Goal: Information Seeking & Learning: Learn about a topic

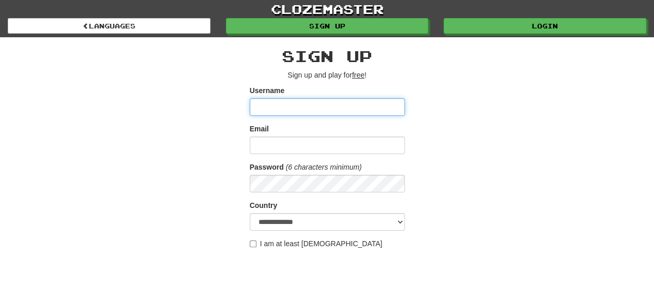
click at [295, 101] on input "Username" at bounding box center [327, 107] width 155 height 18
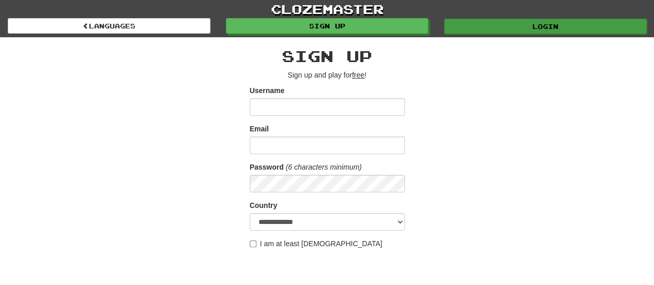
click at [527, 27] on link "Login" at bounding box center [545, 27] width 203 height 16
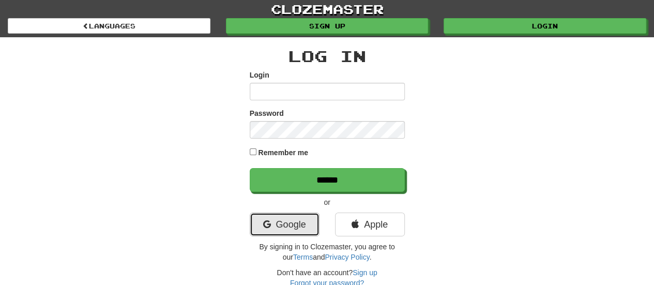
click at [274, 230] on link "Google" at bounding box center [285, 225] width 70 height 24
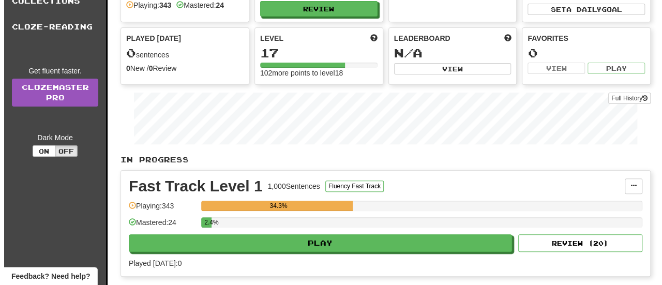
scroll to position [75, 0]
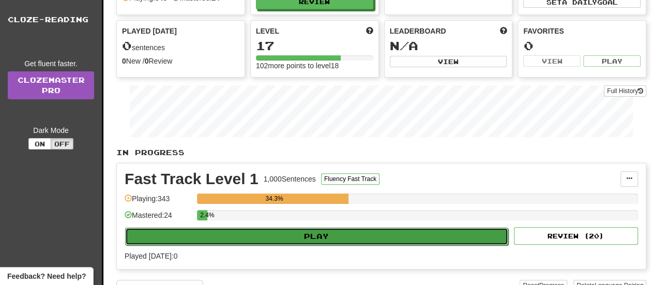
click at [320, 236] on button "Play" at bounding box center [316, 236] width 383 height 18
select select "**"
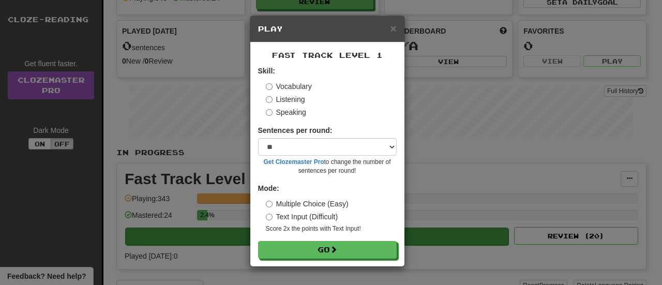
click at [320, 236] on form "Skill: Vocabulary Listening Speaking Sentences per round: * ** ** ** ** ** *** …" at bounding box center [327, 162] width 139 height 193
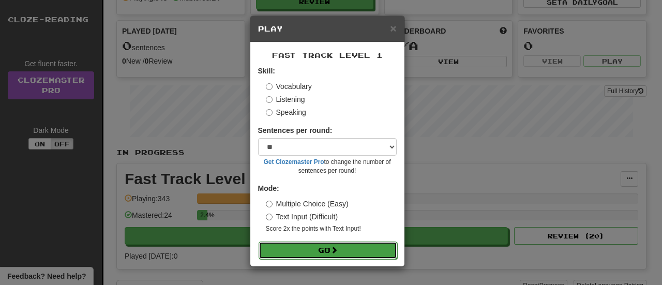
click at [326, 249] on button "Go" at bounding box center [328, 250] width 139 height 18
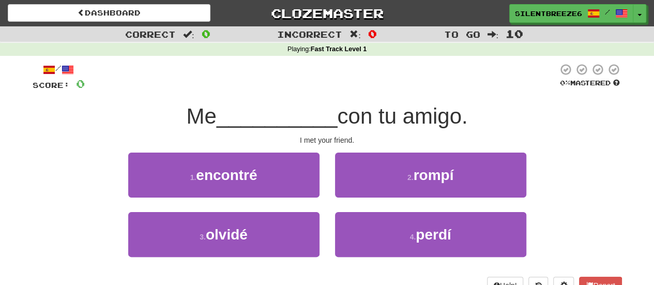
click at [399, 82] on div at bounding box center [321, 77] width 473 height 28
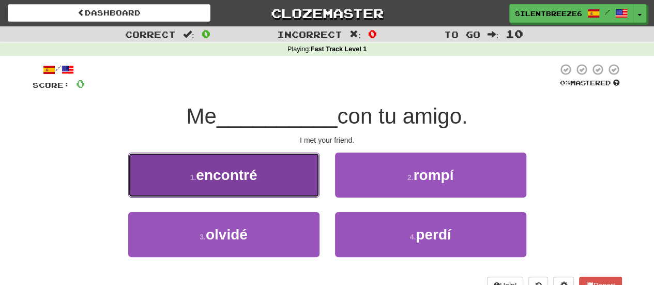
click at [284, 190] on button "1 . encontré" at bounding box center [223, 175] width 191 height 45
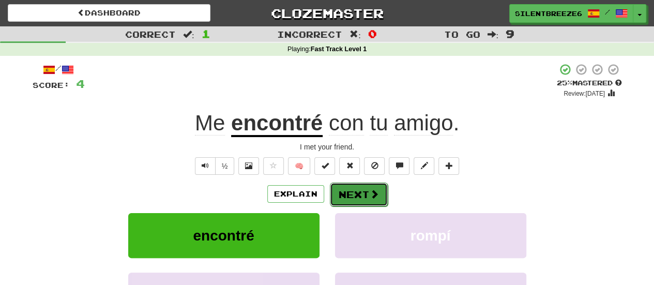
click at [370, 202] on button "Next" at bounding box center [359, 195] width 58 height 24
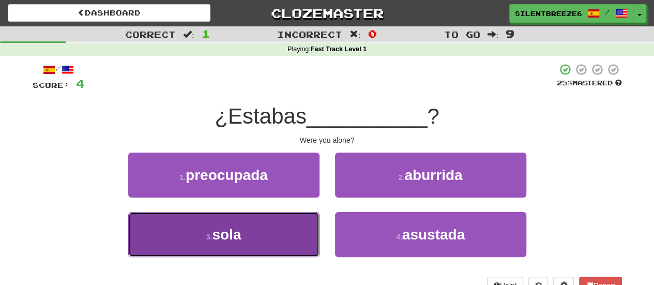
click at [264, 228] on button "3 . sola" at bounding box center [223, 234] width 191 height 45
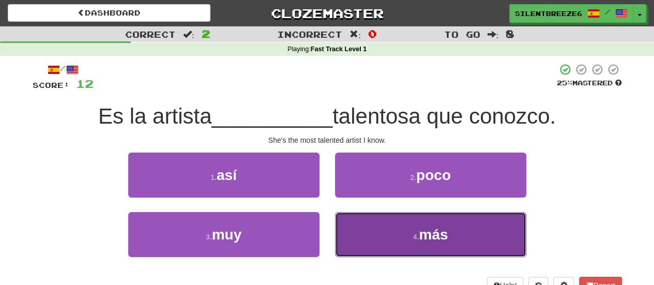
click at [420, 235] on span "más" at bounding box center [433, 234] width 29 height 16
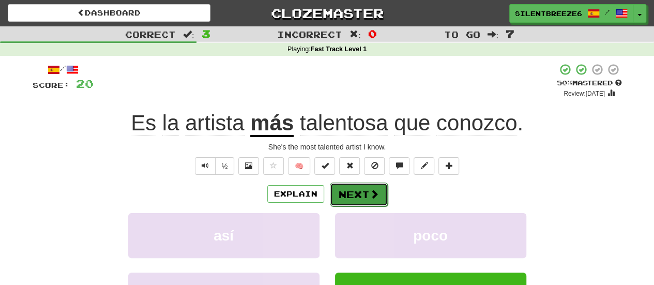
click at [370, 200] on button "Next" at bounding box center [359, 195] width 58 height 24
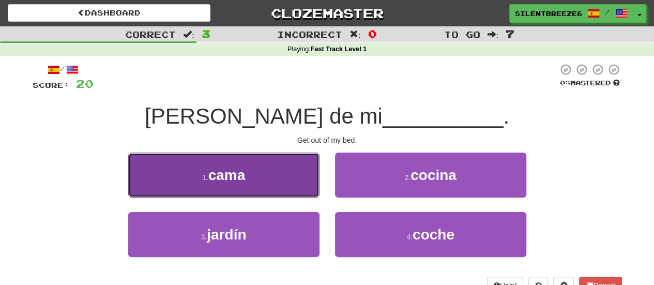
click at [260, 189] on button "1 . cama" at bounding box center [223, 175] width 191 height 45
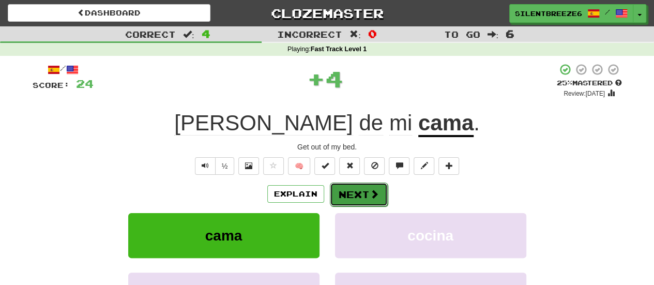
click at [375, 202] on button "Next" at bounding box center [359, 195] width 58 height 24
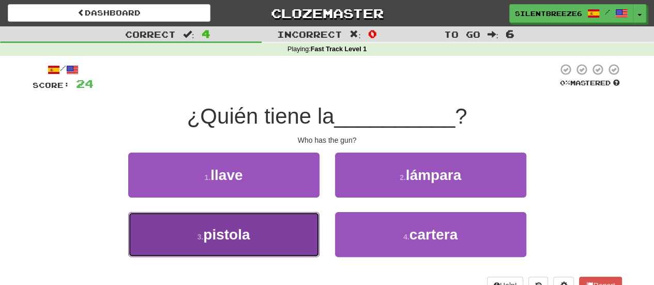
click at [246, 234] on span "pistola" at bounding box center [226, 234] width 47 height 16
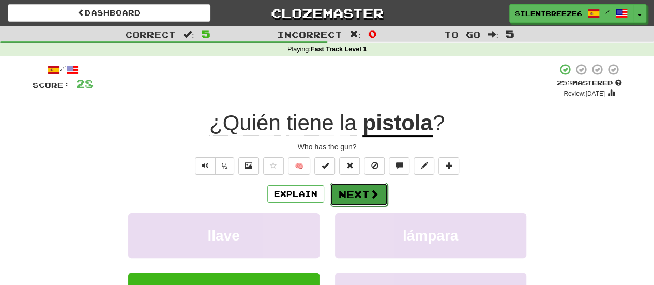
click at [381, 191] on button "Next" at bounding box center [359, 195] width 58 height 24
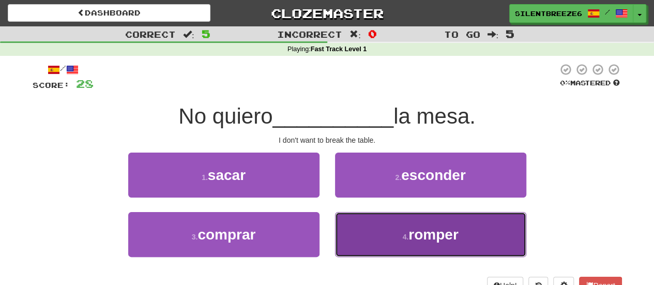
click at [419, 231] on span "romper" at bounding box center [433, 234] width 50 height 16
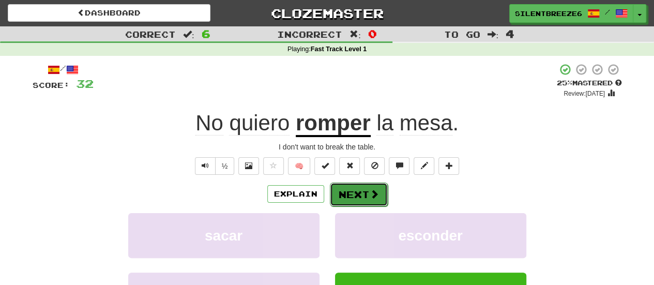
click at [354, 192] on button "Next" at bounding box center [359, 195] width 58 height 24
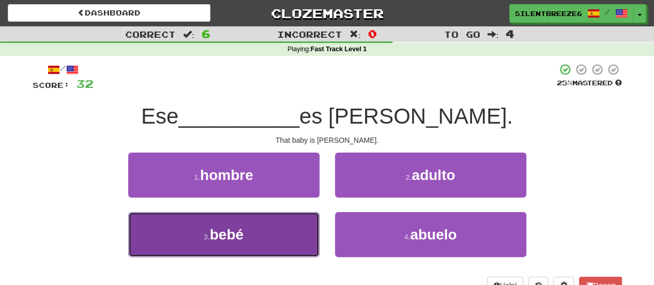
click at [305, 227] on button "3 . bebé" at bounding box center [223, 234] width 191 height 45
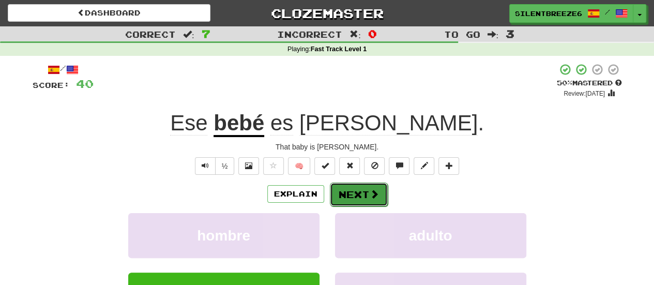
click at [370, 192] on span at bounding box center [374, 193] width 9 height 9
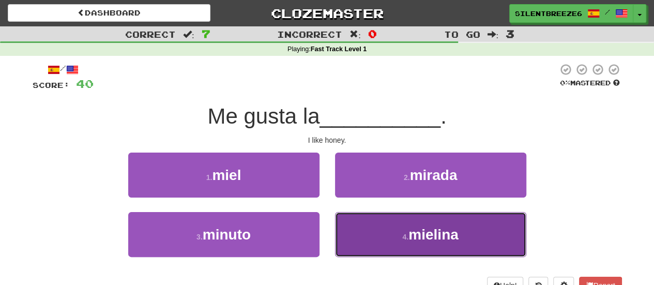
click at [371, 222] on button "4 . mielina" at bounding box center [430, 234] width 191 height 45
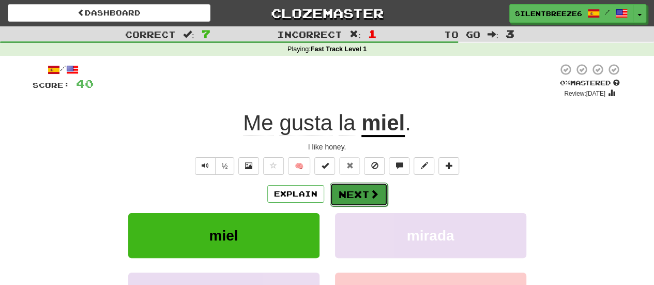
click at [359, 202] on button "Next" at bounding box center [359, 195] width 58 height 24
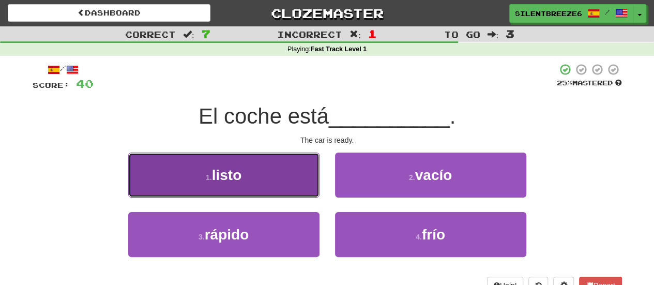
click at [269, 188] on button "1 . listo" at bounding box center [223, 175] width 191 height 45
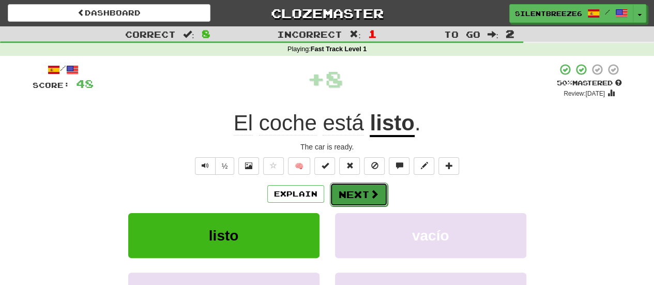
click at [363, 191] on button "Next" at bounding box center [359, 195] width 58 height 24
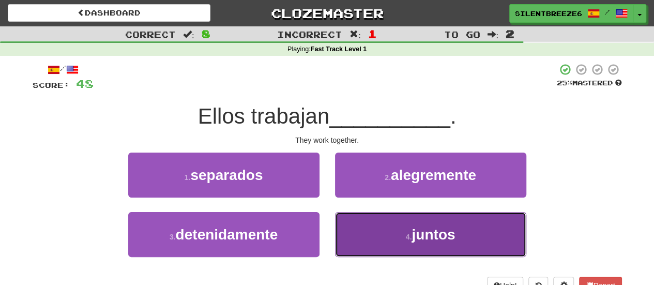
click at [436, 232] on span "juntos" at bounding box center [433, 234] width 43 height 16
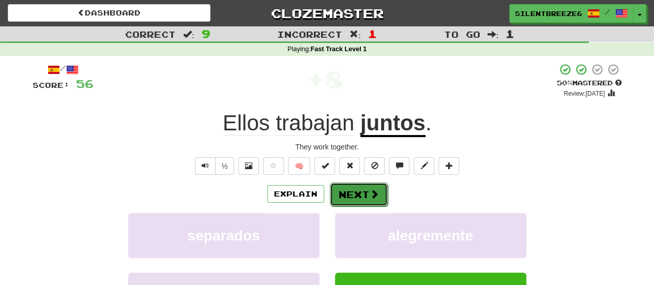
click at [363, 193] on button "Next" at bounding box center [359, 195] width 58 height 24
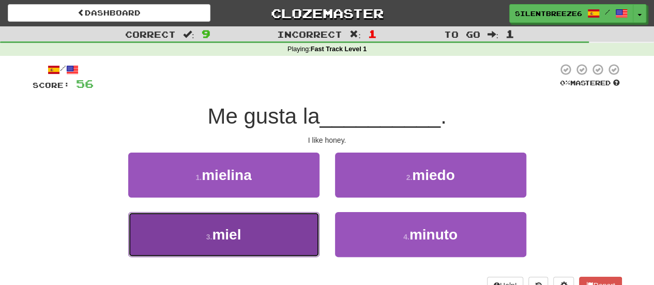
click at [286, 243] on button "3 . miel" at bounding box center [223, 234] width 191 height 45
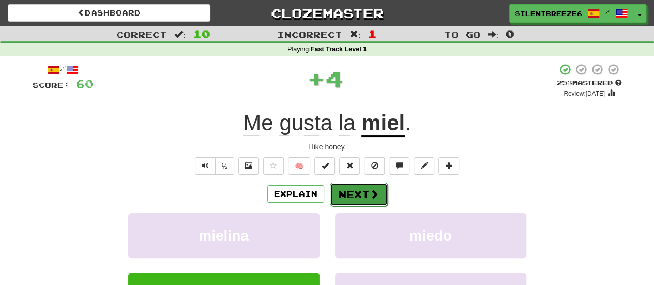
click at [341, 196] on button "Next" at bounding box center [359, 195] width 58 height 24
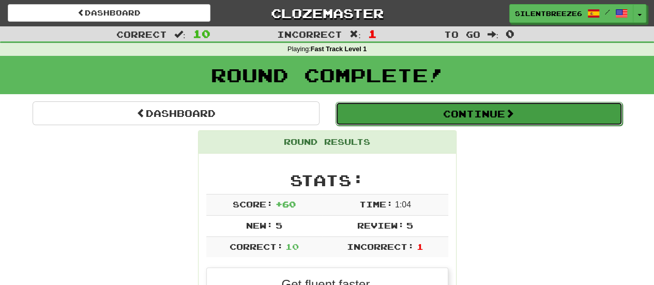
click at [458, 115] on button "Continue" at bounding box center [479, 114] width 287 height 24
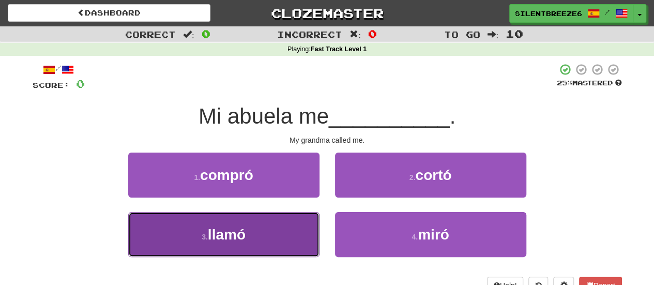
click at [262, 221] on button "3 . llamó" at bounding box center [223, 234] width 191 height 45
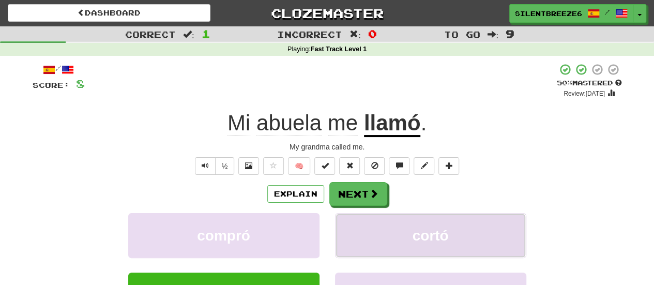
click at [357, 216] on button "cortó" at bounding box center [430, 235] width 191 height 45
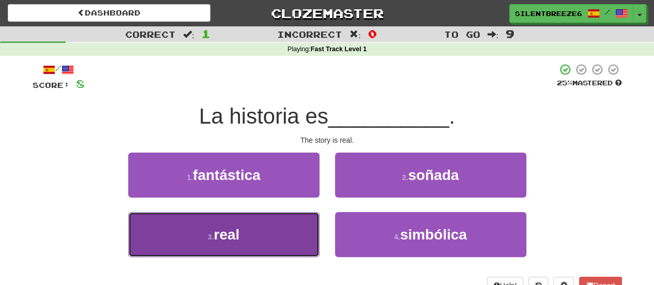
click at [285, 235] on button "3 . real" at bounding box center [223, 234] width 191 height 45
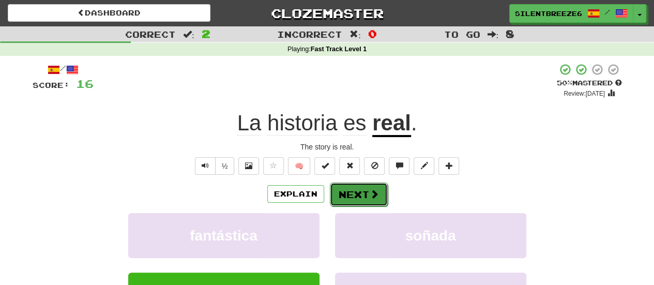
click at [353, 192] on button "Next" at bounding box center [359, 195] width 58 height 24
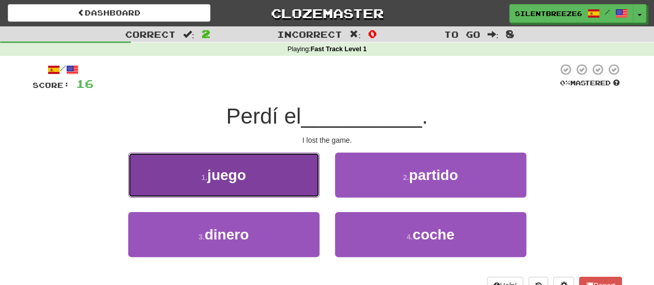
click at [298, 192] on button "1 . juego" at bounding box center [223, 175] width 191 height 45
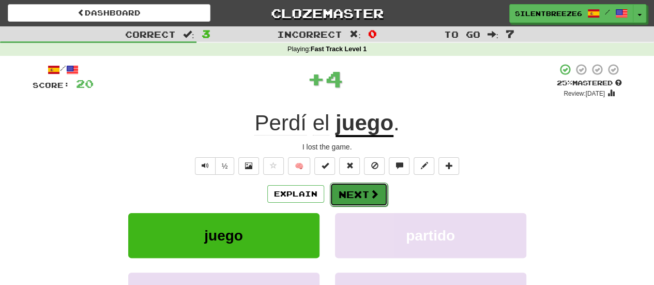
click at [363, 199] on button "Next" at bounding box center [359, 195] width 58 height 24
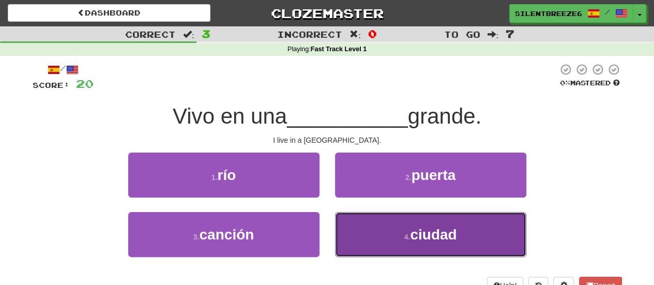
click at [406, 233] on small "4 ." at bounding box center [407, 237] width 6 height 8
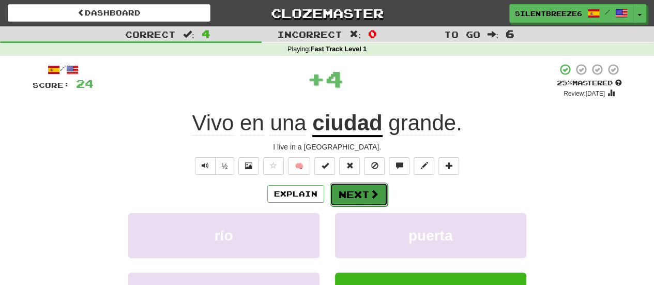
click at [365, 200] on button "Next" at bounding box center [359, 195] width 58 height 24
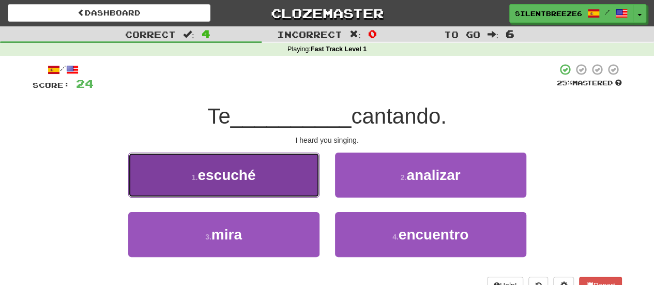
click at [294, 167] on button "1 . escuché" at bounding box center [223, 175] width 191 height 45
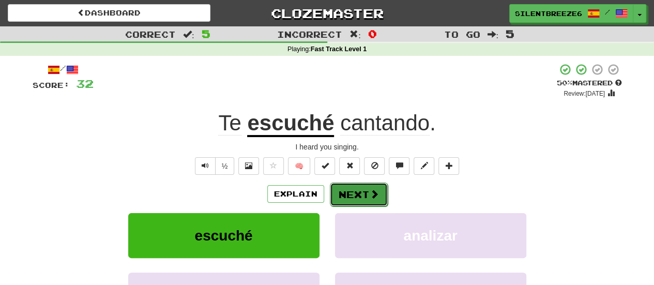
click at [358, 201] on button "Next" at bounding box center [359, 195] width 58 height 24
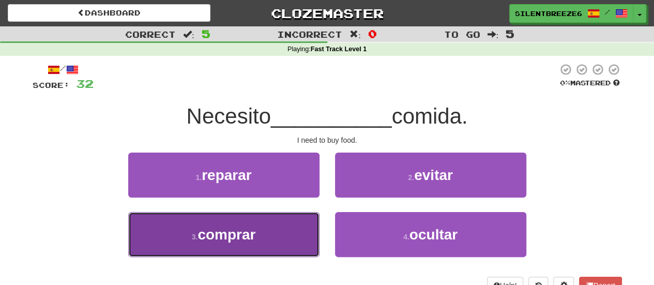
click at [282, 227] on button "3 . comprar" at bounding box center [223, 234] width 191 height 45
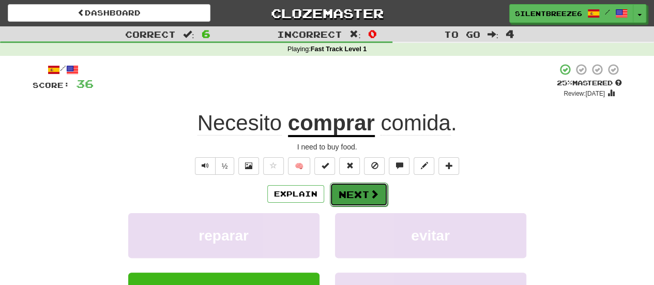
click at [370, 191] on span at bounding box center [374, 193] width 9 height 9
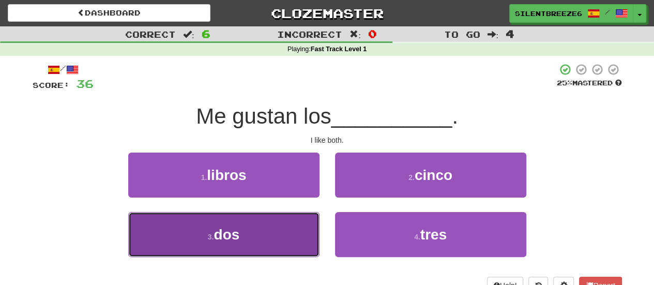
click at [254, 230] on button "3 . dos" at bounding box center [223, 234] width 191 height 45
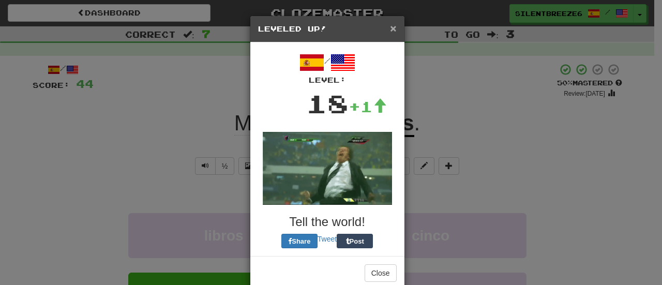
click at [390, 27] on span "×" at bounding box center [393, 28] width 6 height 12
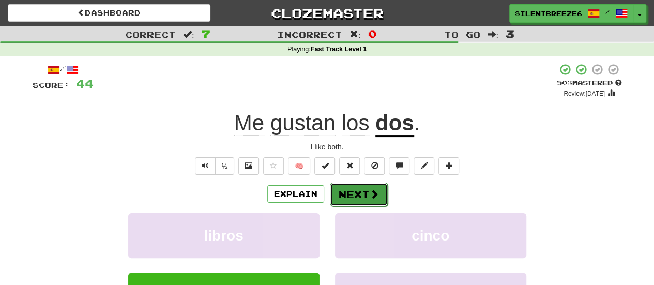
click at [361, 191] on button "Next" at bounding box center [359, 195] width 58 height 24
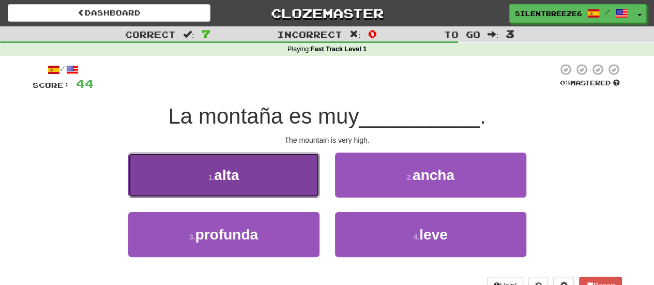
click at [284, 186] on button "1 . alta" at bounding box center [223, 175] width 191 height 45
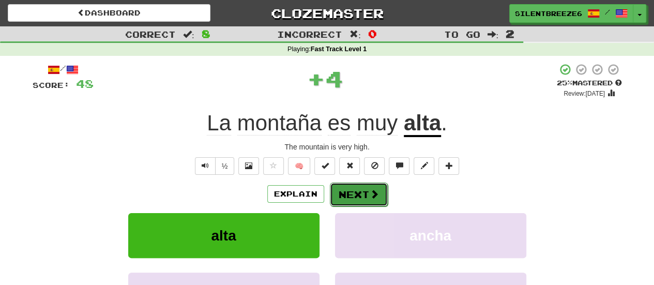
click at [367, 191] on button "Next" at bounding box center [359, 195] width 58 height 24
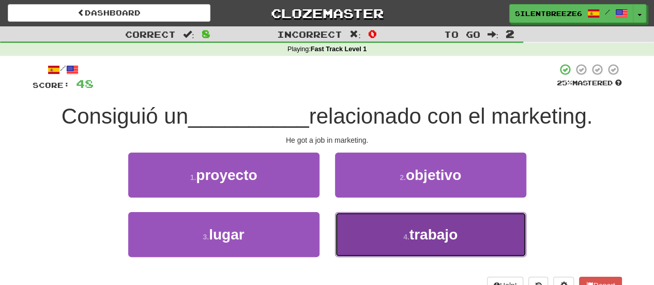
click at [401, 233] on button "4 . trabajo" at bounding box center [430, 234] width 191 height 45
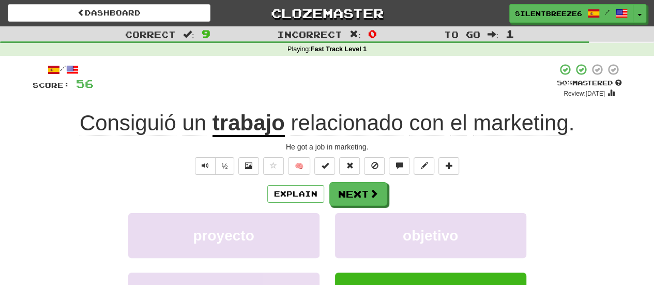
click at [342, 121] on span "relacionado" at bounding box center [347, 123] width 112 height 25
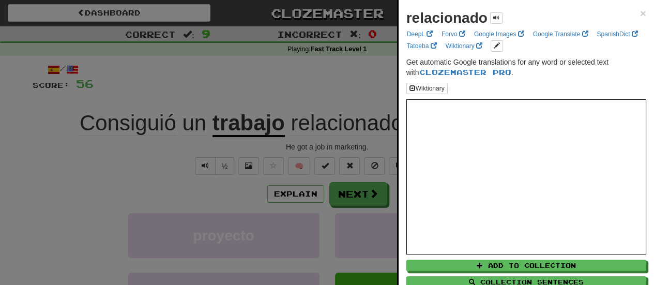
click at [333, 97] on div at bounding box center [327, 142] width 654 height 285
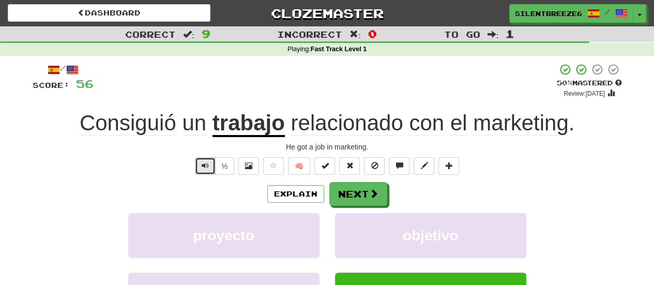
click at [207, 165] on span "Text-to-speech controls" at bounding box center [205, 165] width 7 height 7
click at [370, 192] on span at bounding box center [374, 193] width 9 height 9
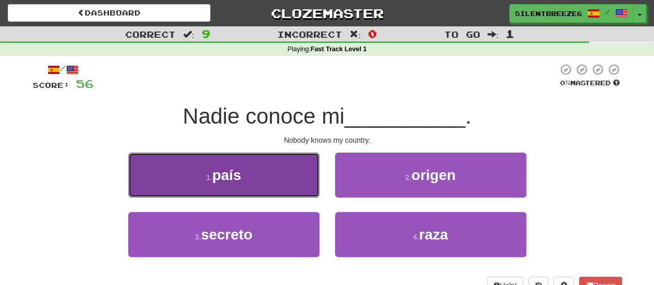
click at [236, 173] on span "país" at bounding box center [226, 175] width 29 height 16
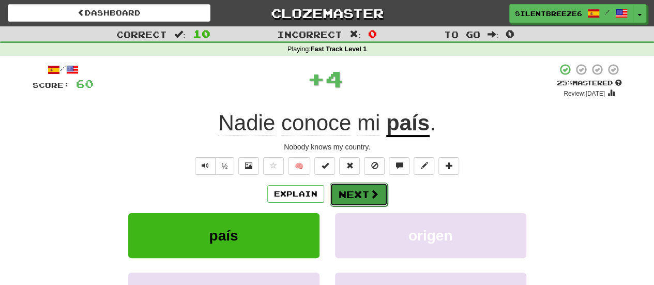
click at [352, 202] on button "Next" at bounding box center [359, 195] width 58 height 24
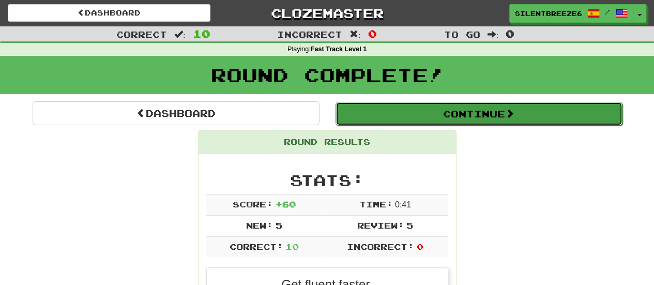
click at [458, 112] on button "Continue" at bounding box center [479, 114] width 287 height 24
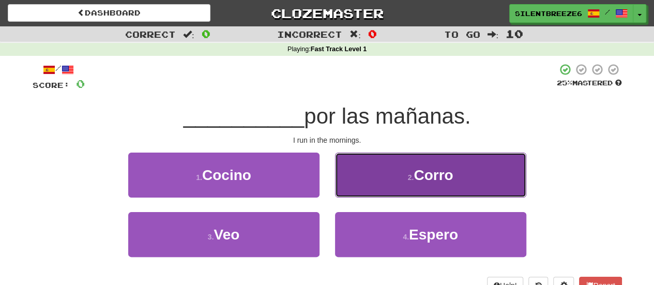
click at [409, 185] on button "2 . Corro" at bounding box center [430, 175] width 191 height 45
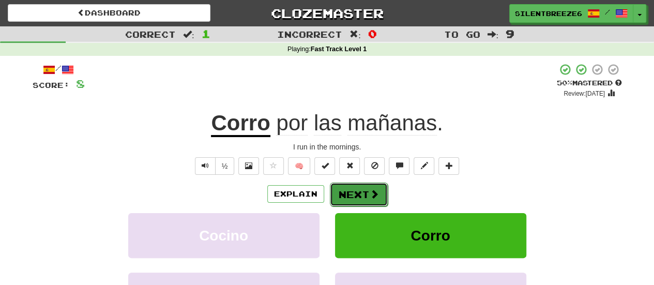
click at [361, 188] on button "Next" at bounding box center [359, 195] width 58 height 24
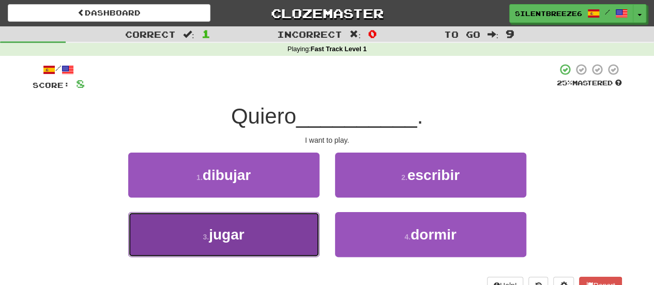
click at [277, 240] on button "3 . jugar" at bounding box center [223, 234] width 191 height 45
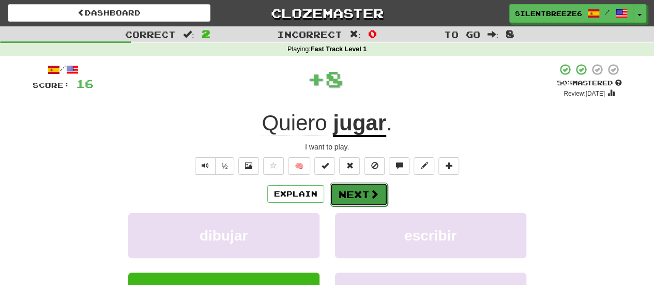
click at [361, 192] on button "Next" at bounding box center [359, 195] width 58 height 24
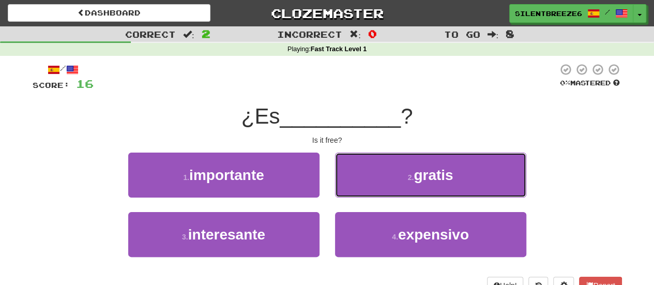
click at [361, 192] on button "2 . gratis" at bounding box center [430, 175] width 191 height 45
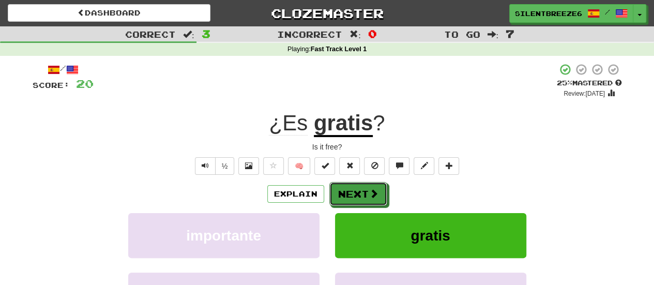
click at [361, 192] on button "Next" at bounding box center [358, 194] width 58 height 24
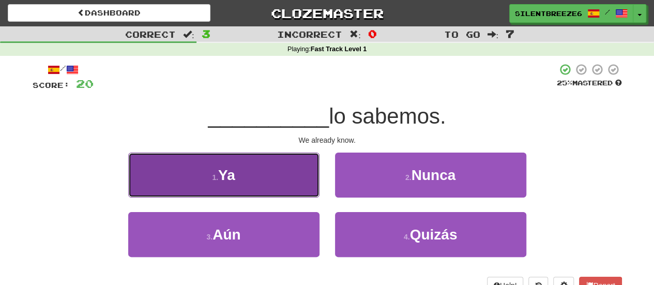
click at [275, 183] on button "1 . Ya" at bounding box center [223, 175] width 191 height 45
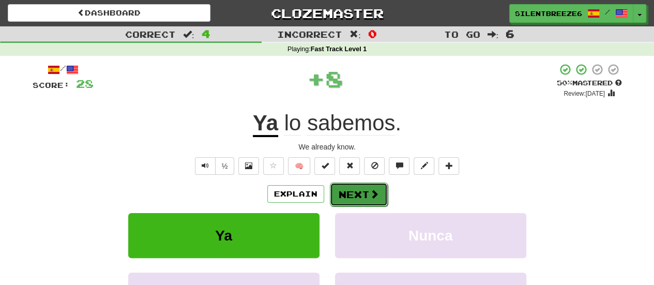
click at [356, 191] on button "Next" at bounding box center [359, 195] width 58 height 24
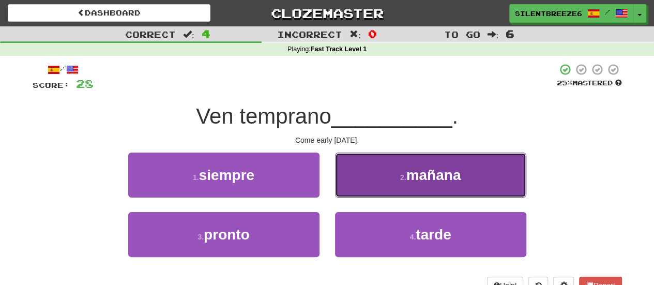
click at [414, 165] on button "2 . mañana" at bounding box center [430, 175] width 191 height 45
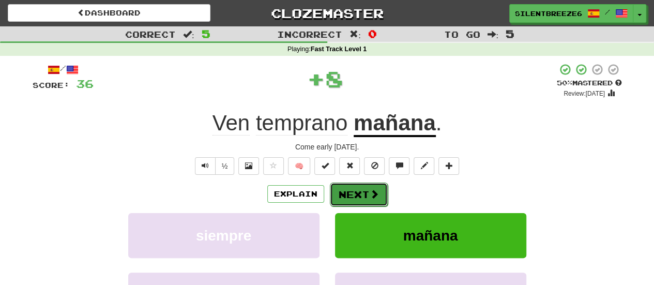
click at [364, 190] on button "Next" at bounding box center [359, 195] width 58 height 24
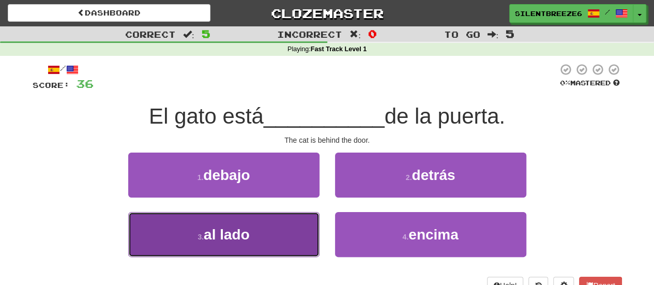
click at [255, 218] on button "3 . al lado" at bounding box center [223, 234] width 191 height 45
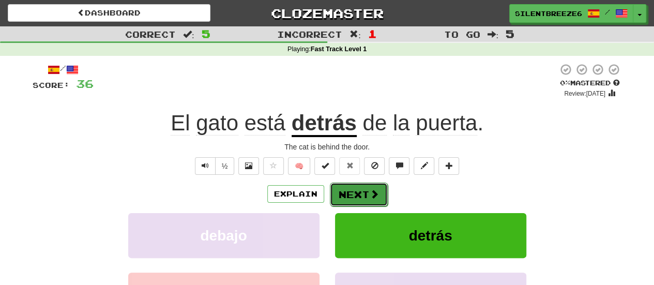
click at [350, 200] on button "Next" at bounding box center [359, 195] width 58 height 24
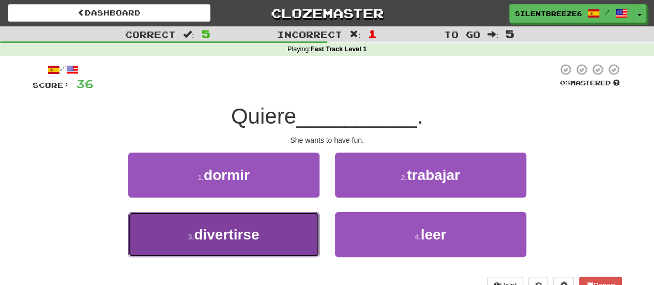
click at [289, 226] on button "3 . divertirse" at bounding box center [223, 234] width 191 height 45
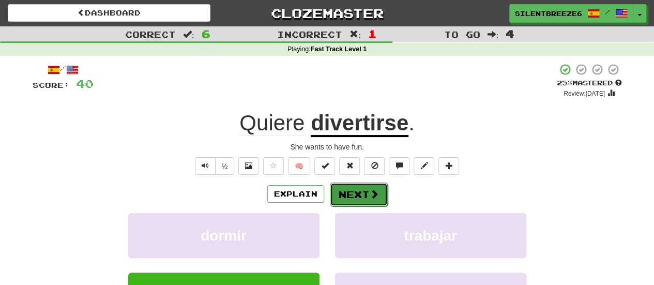
click at [346, 198] on button "Next" at bounding box center [359, 195] width 58 height 24
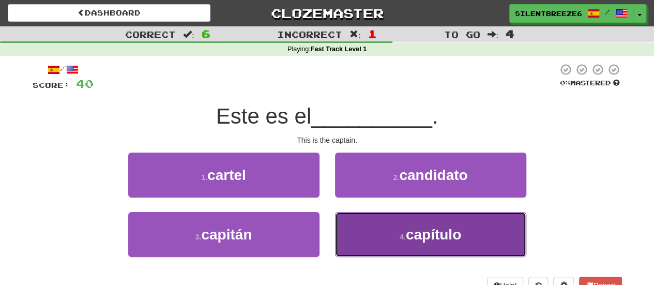
click at [409, 236] on span "capítulo" at bounding box center [433, 234] width 55 height 16
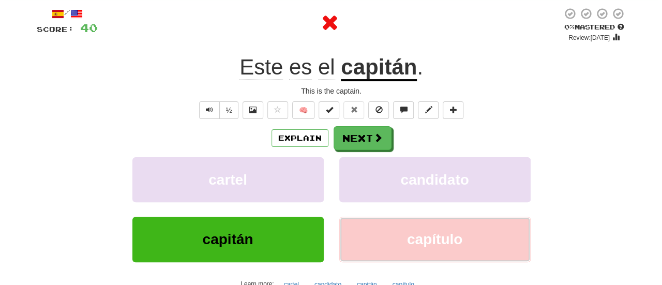
scroll to position [56, 0]
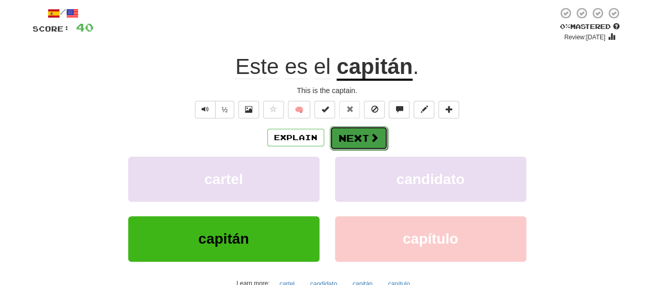
click at [362, 133] on button "Next" at bounding box center [359, 138] width 58 height 24
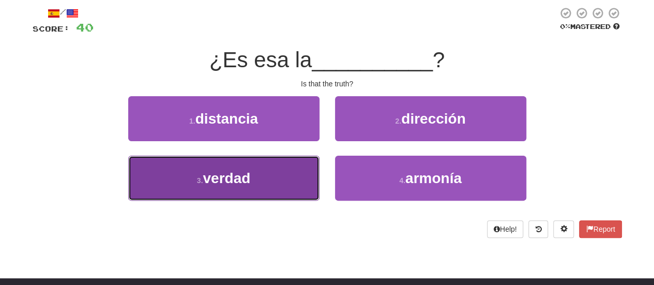
click at [247, 181] on span "verdad" at bounding box center [227, 178] width 48 height 16
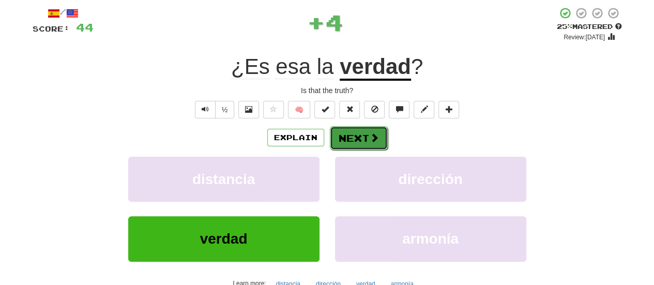
click at [347, 137] on button "Next" at bounding box center [359, 138] width 58 height 24
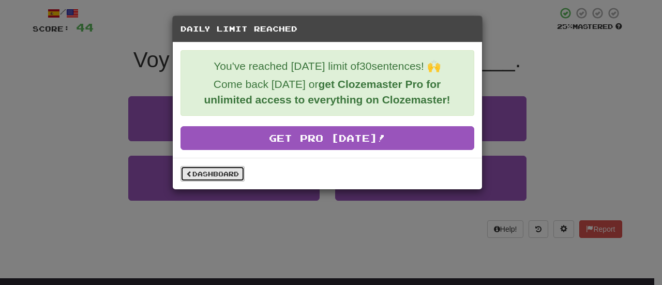
click at [235, 172] on link "Dashboard" at bounding box center [212, 174] width 64 height 16
